Goal: Task Accomplishment & Management: Manage account settings

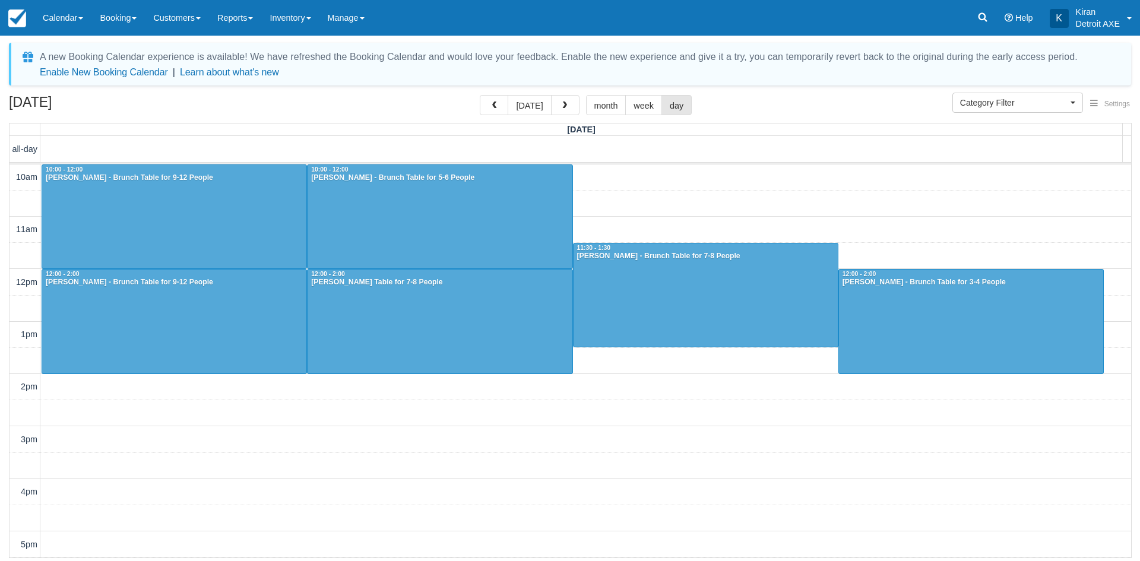
select select
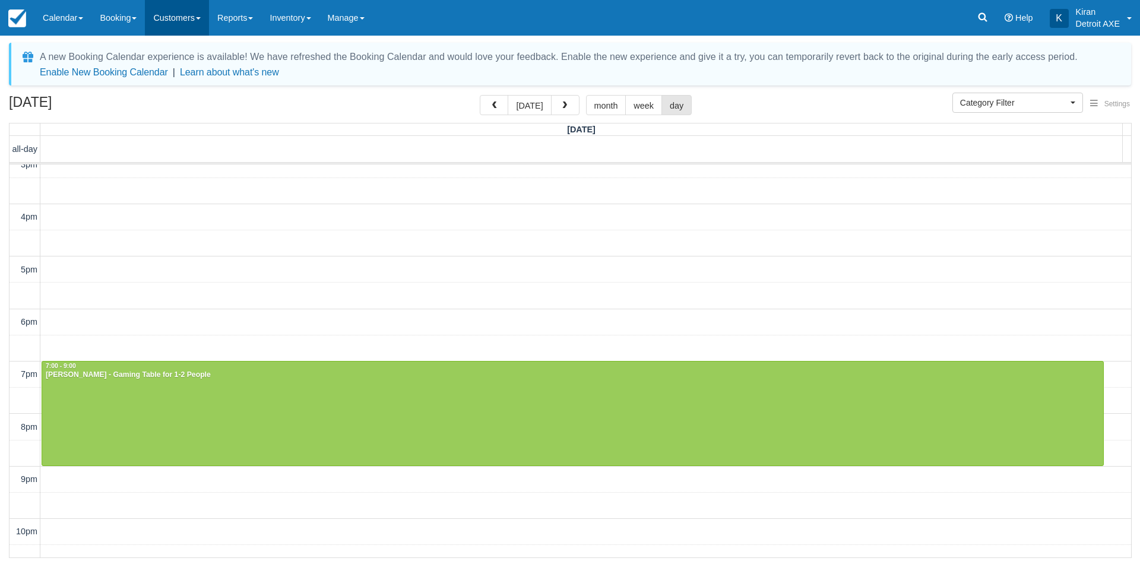
scroll to position [255, 0]
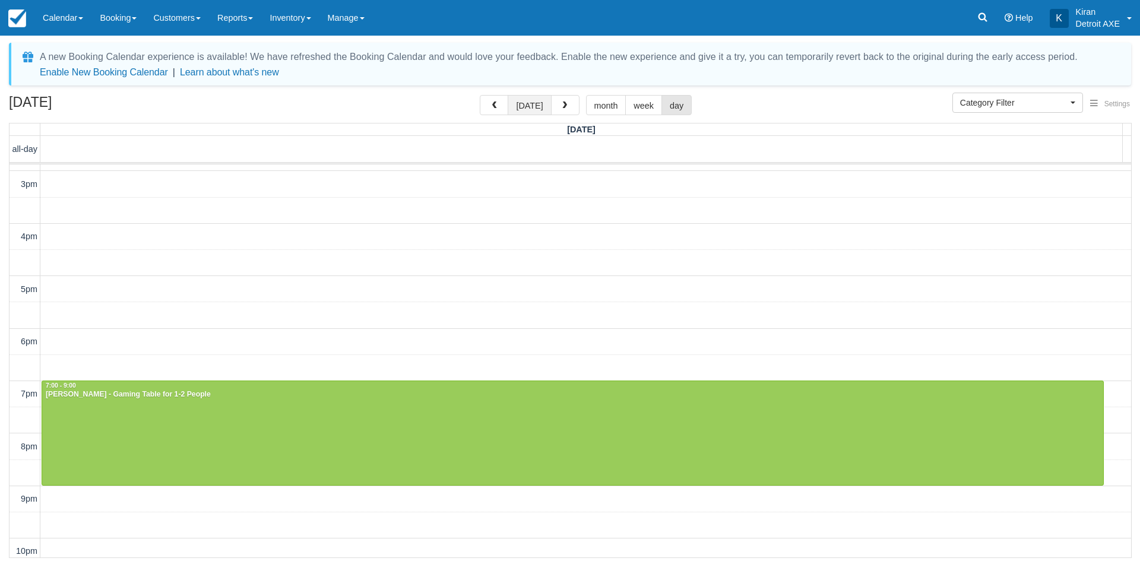
drag, startPoint x: 526, startPoint y: 108, endPoint x: 536, endPoint y: 108, distance: 10.1
click at [526, 108] on button "today" at bounding box center [529, 105] width 43 height 20
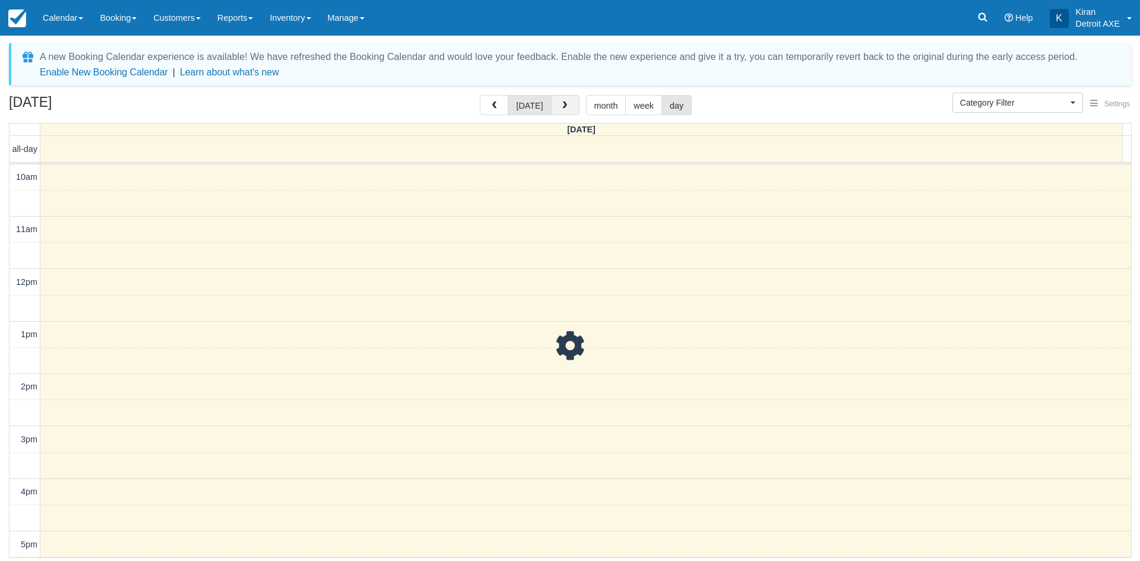
scroll to position [315, 0]
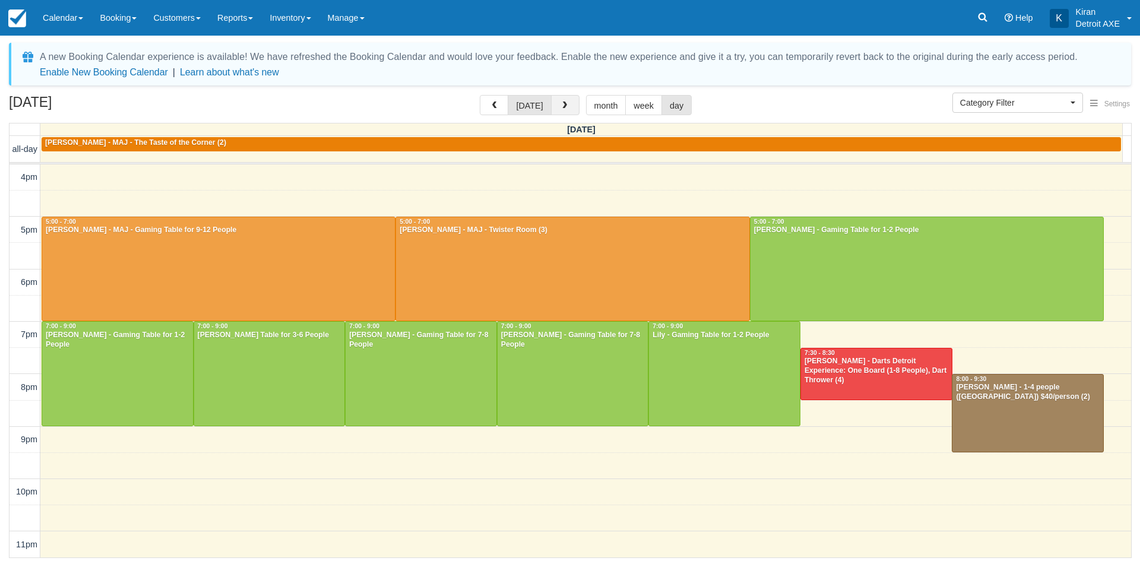
click at [574, 112] on button "button" at bounding box center [565, 105] width 29 height 20
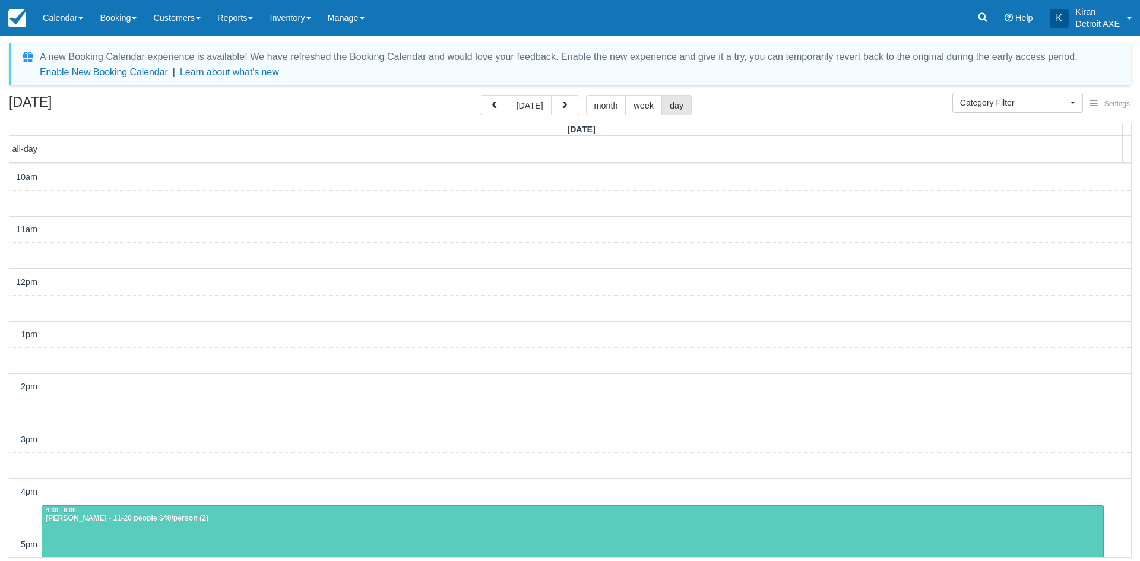
scroll to position [315, 0]
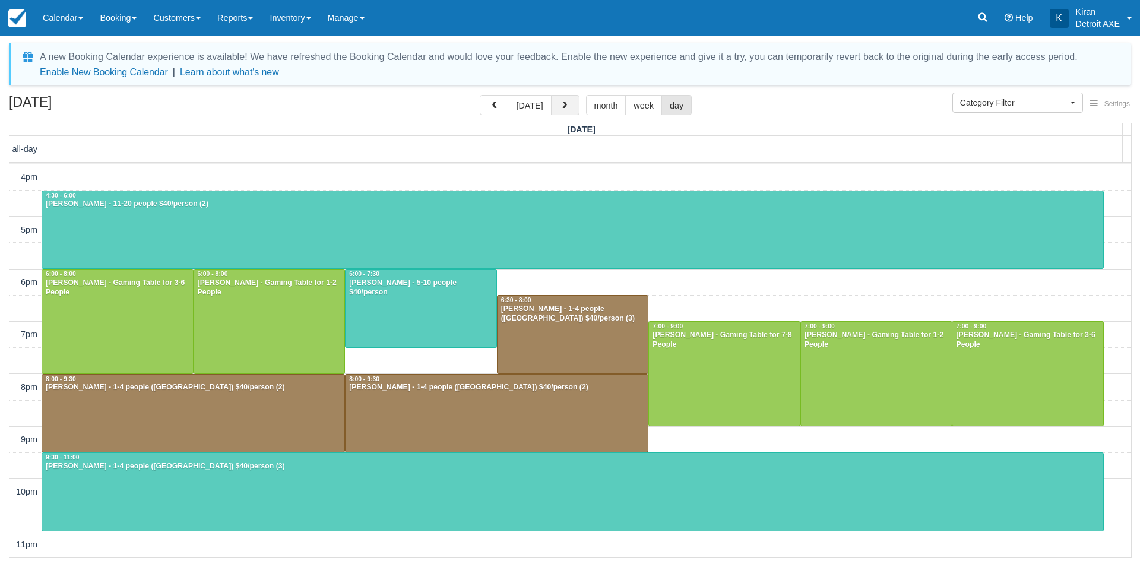
click at [562, 102] on span "button" at bounding box center [565, 106] width 8 height 8
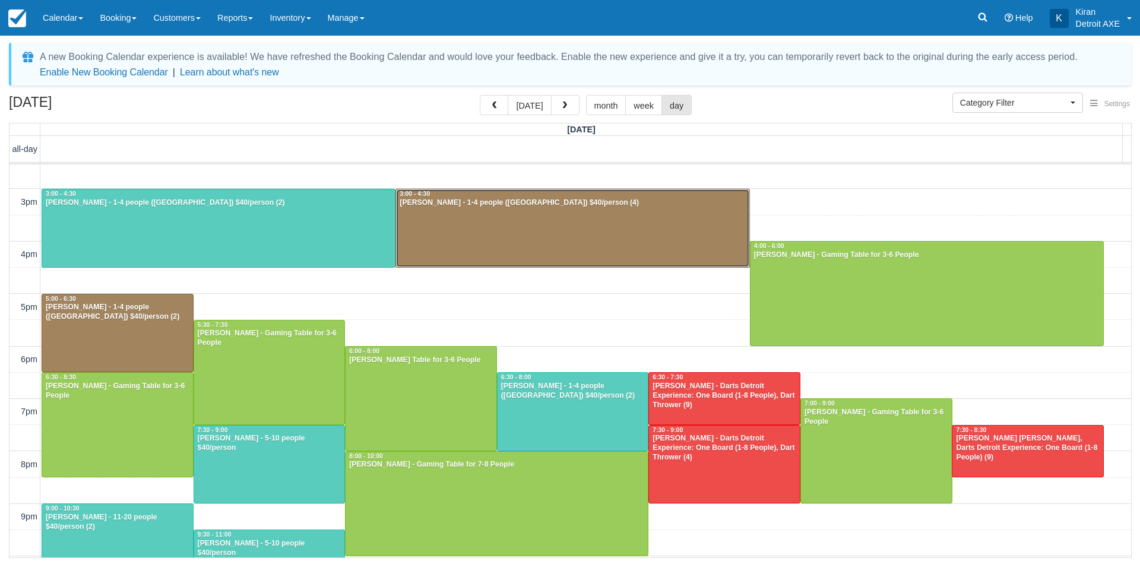
scroll to position [178, 0]
